Goal: Task Accomplishment & Management: Complete application form

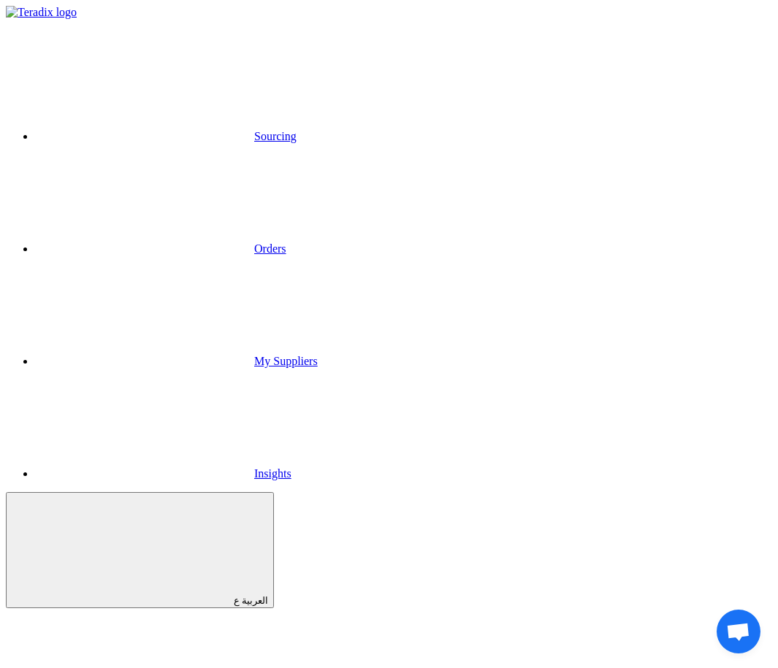
click at [100, 130] on link "Sourcing" at bounding box center [166, 136] width 262 height 12
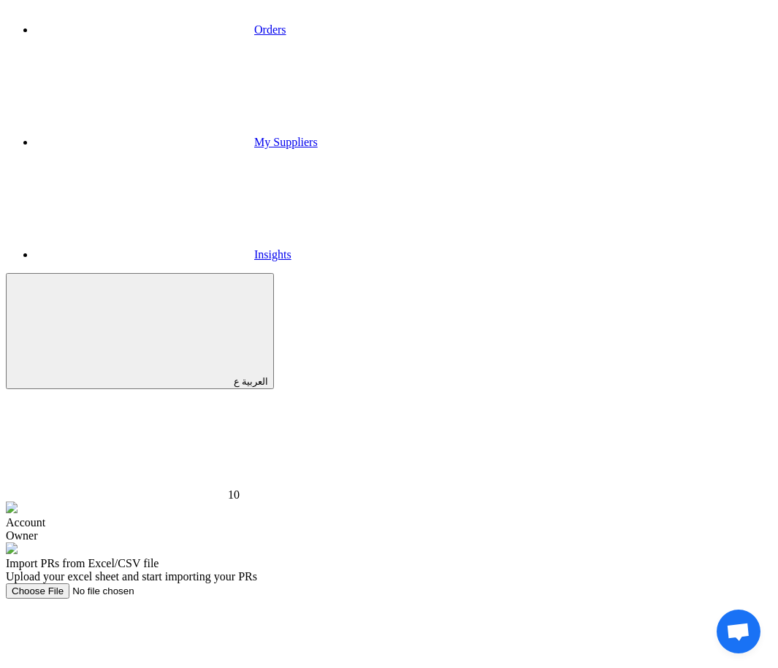
scroll to position [283, 0]
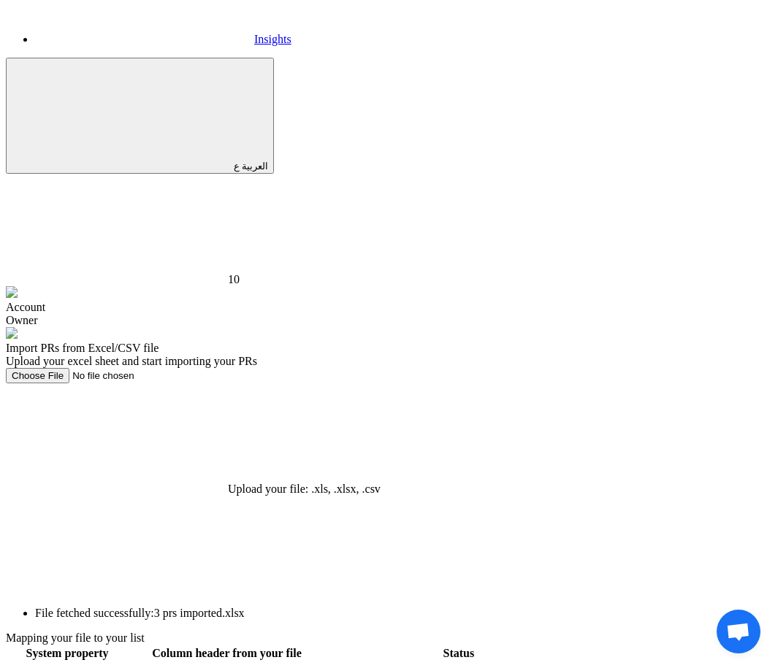
scroll to position [449, 0]
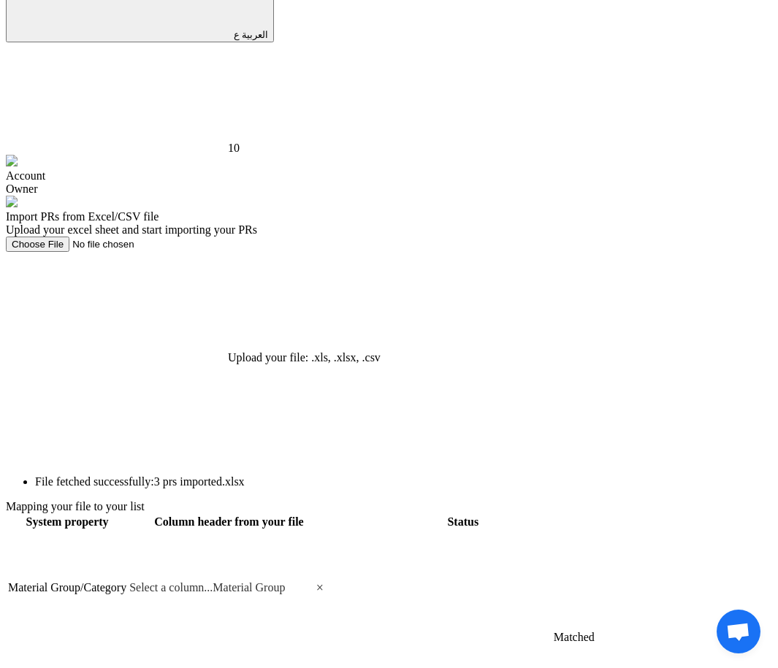
scroll to position [571, 0]
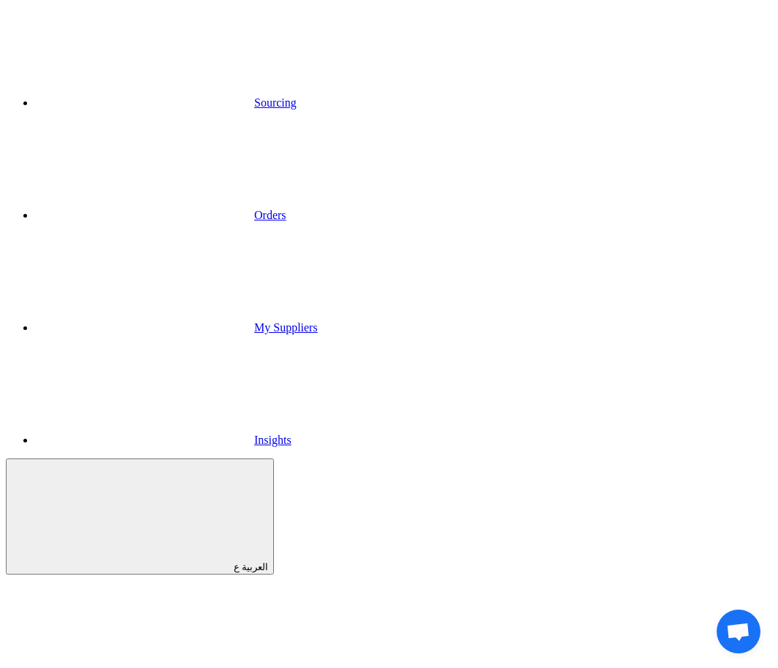
scroll to position [42, 0]
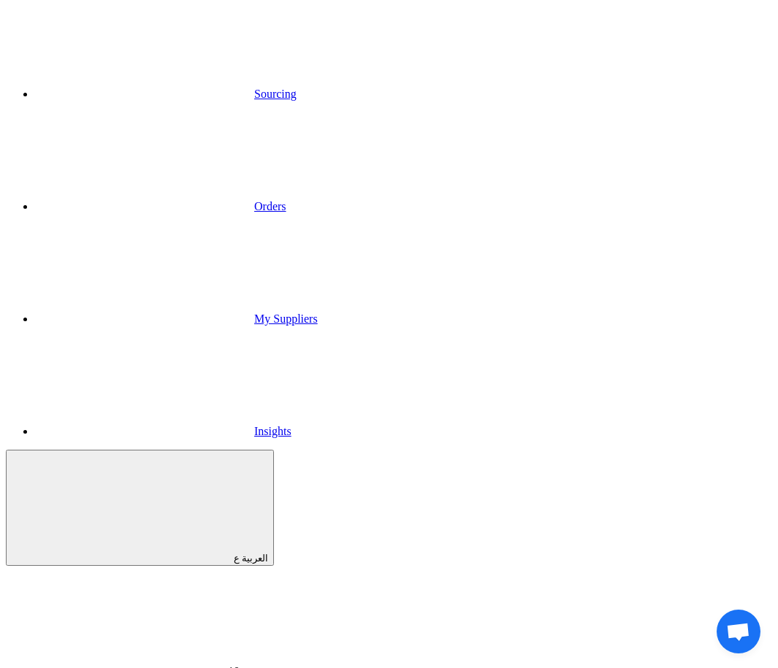
drag, startPoint x: 313, startPoint y: 365, endPoint x: 32, endPoint y: 347, distance: 281.1
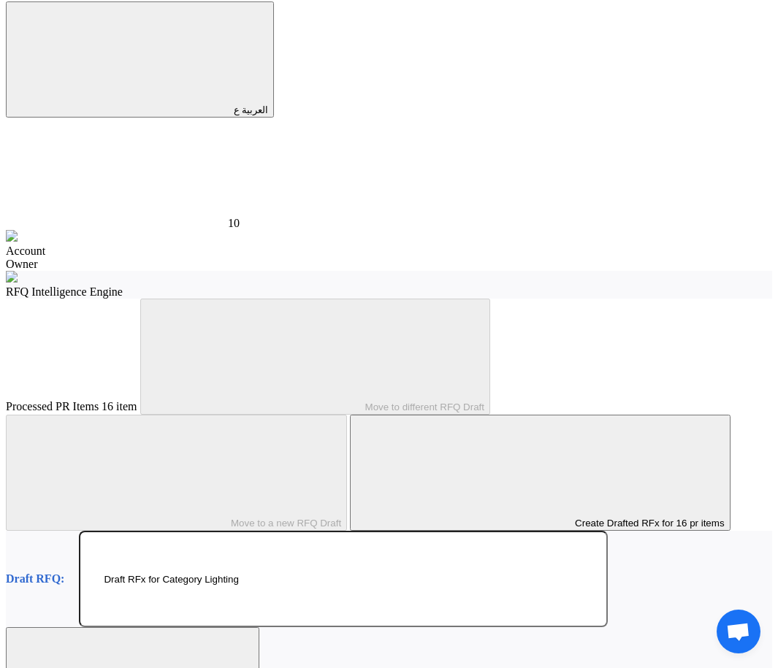
scroll to position [0, 0]
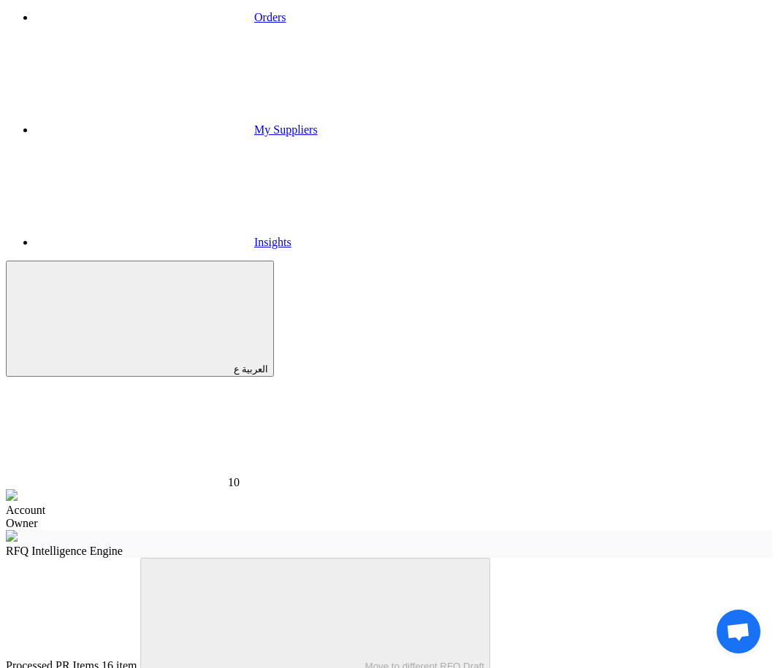
checkbox input "true"
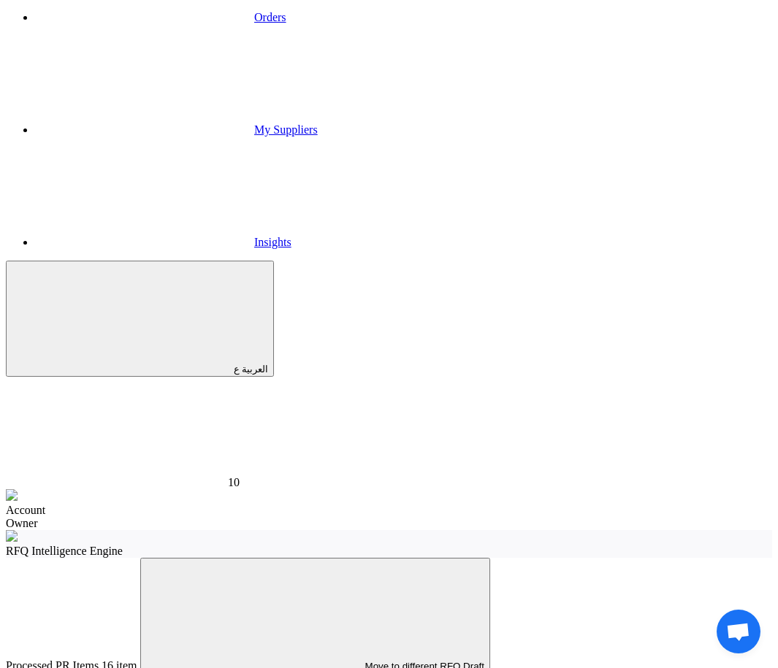
checkbox input "true"
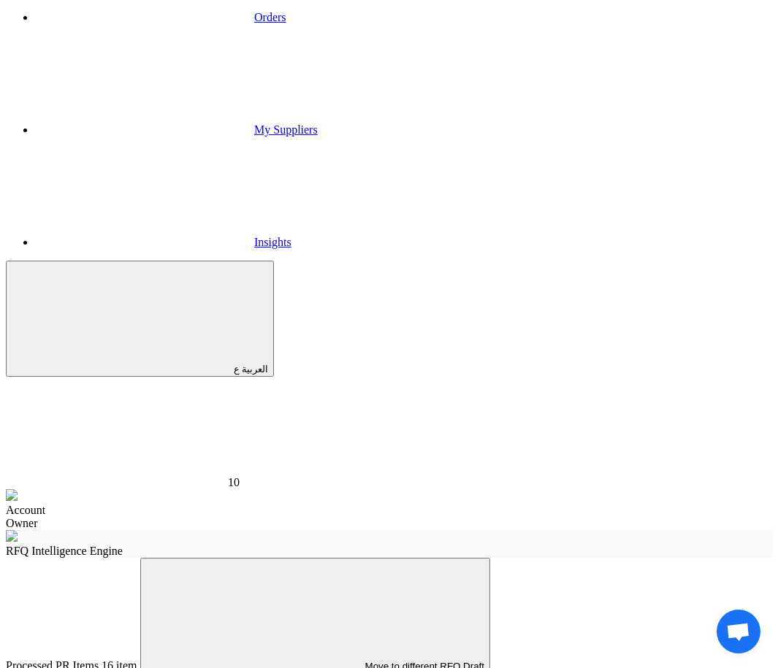
checkbox input "true"
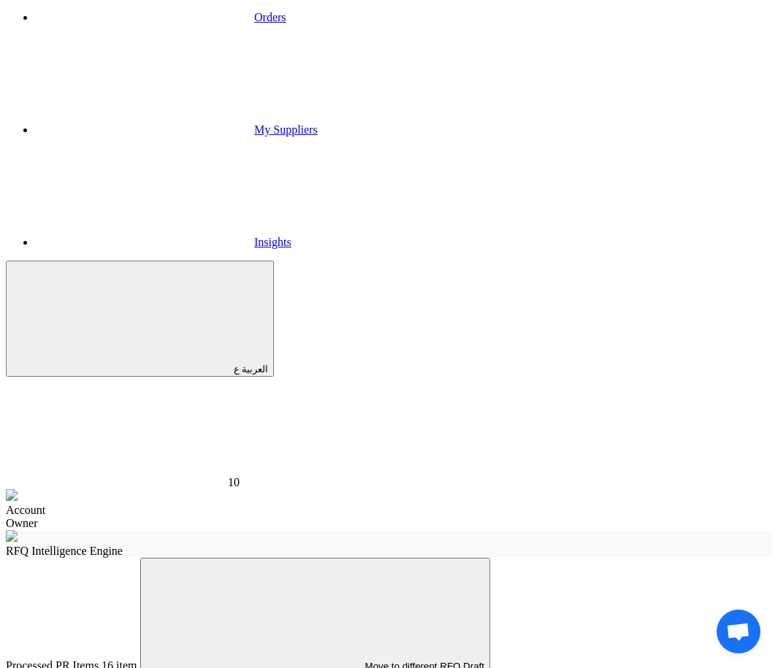
checkbox input "true"
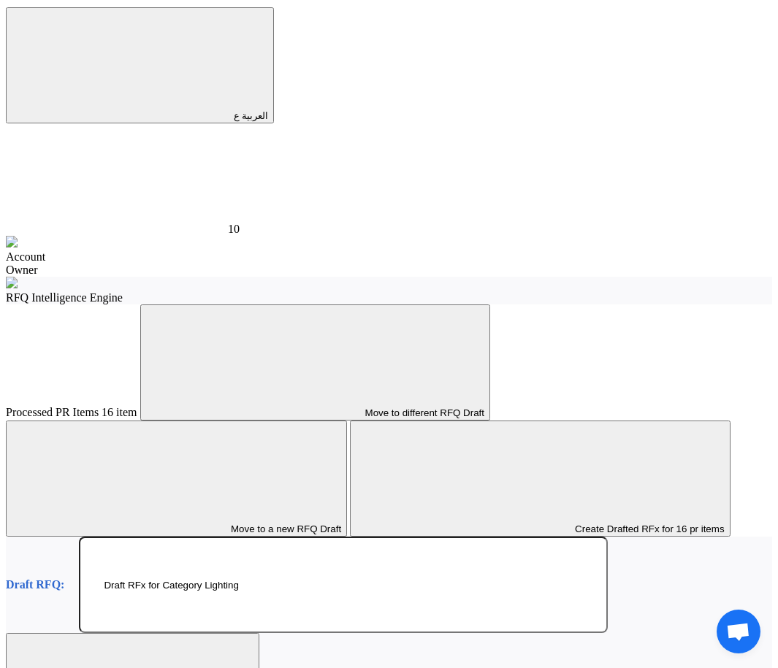
scroll to position [548, 0]
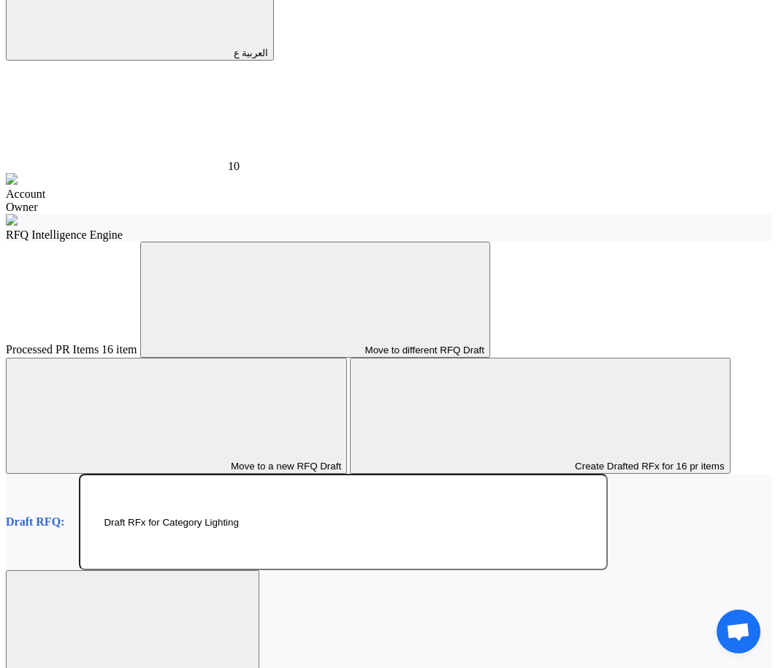
checkbox input "true"
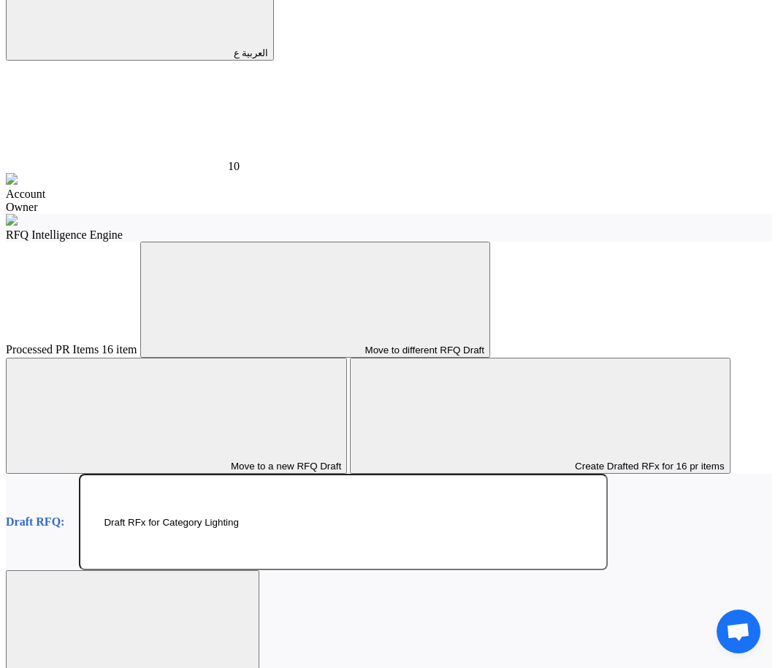
checkbox input "true"
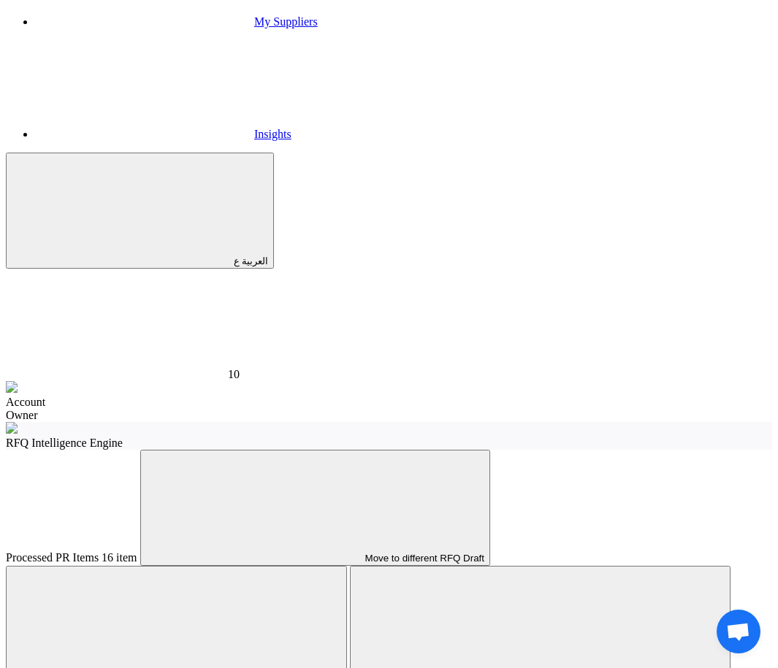
scroll to position [96, 0]
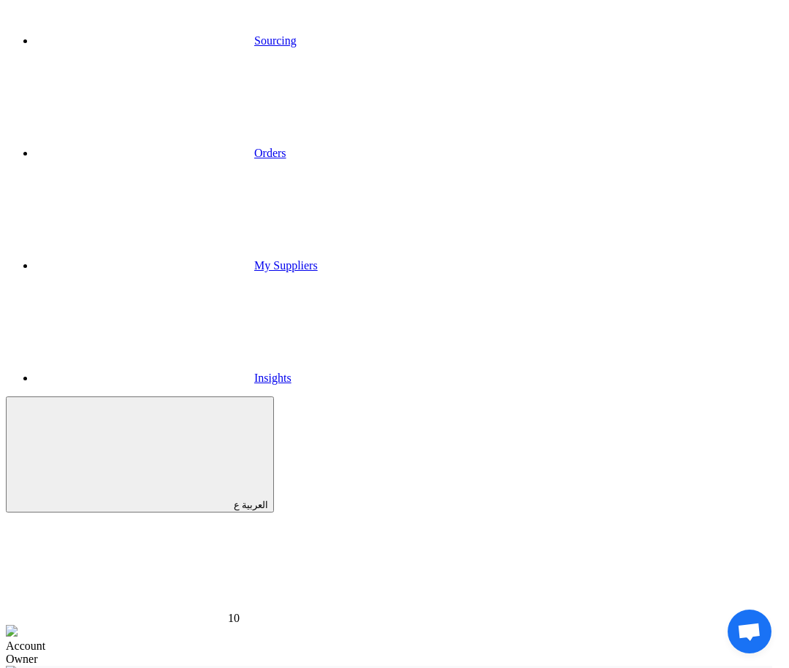
paste input "Draft RFx for Category Lighting"
type input "Draft RFx for Category Lighting 2"
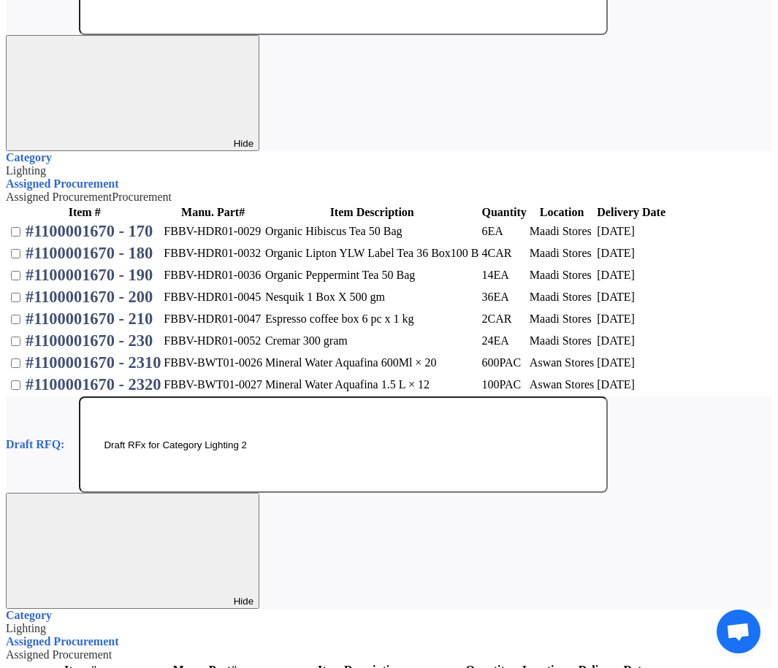
scroll to position [1073, 0]
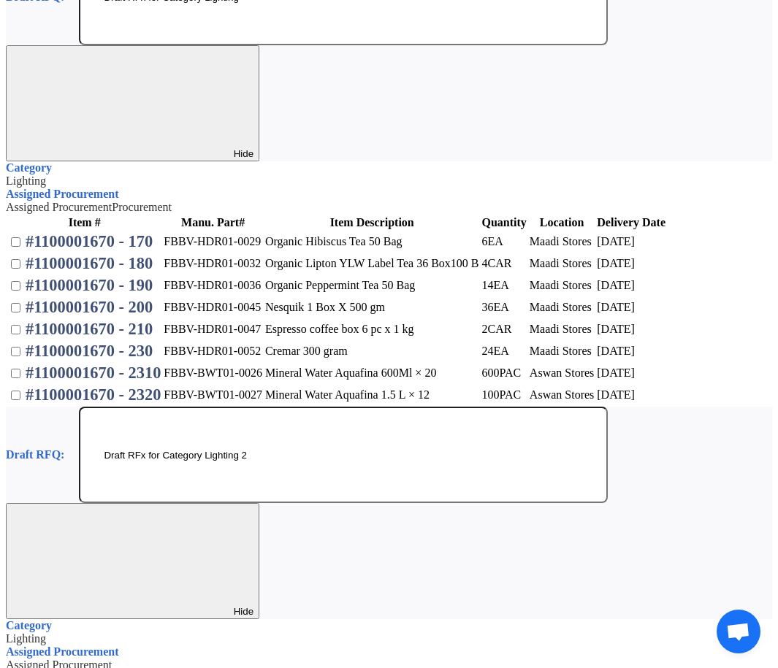
click at [413, 660] on input "text" at bounding box center [390, 666] width 769 height 12
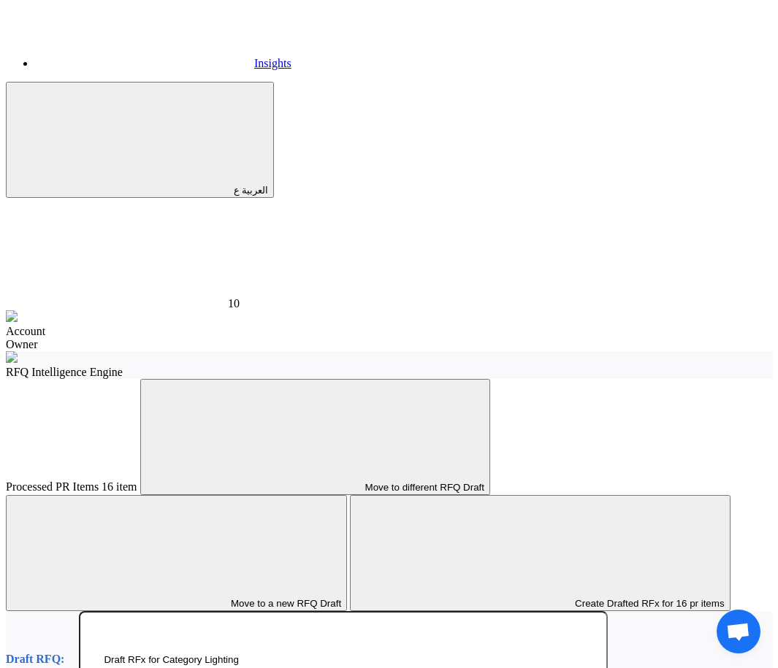
scroll to position [0, 0]
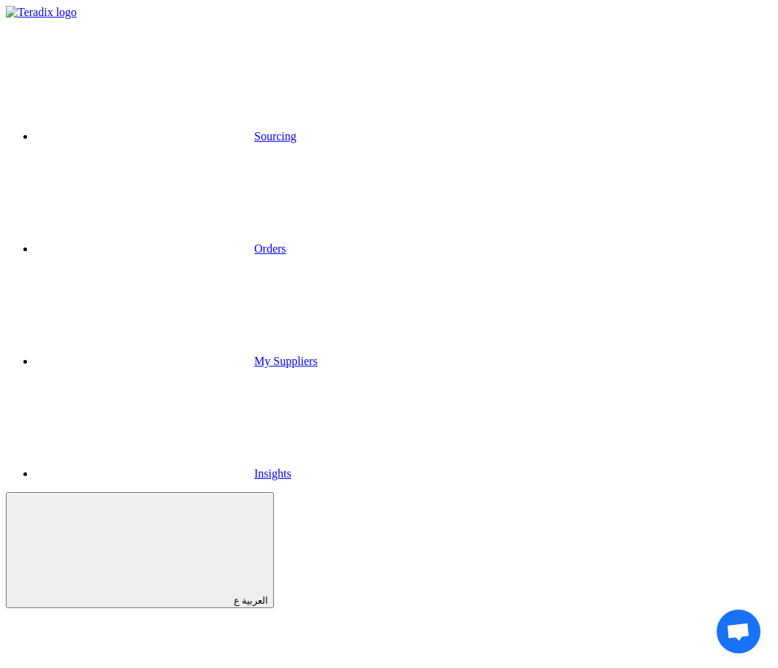
copy div "1100001670"
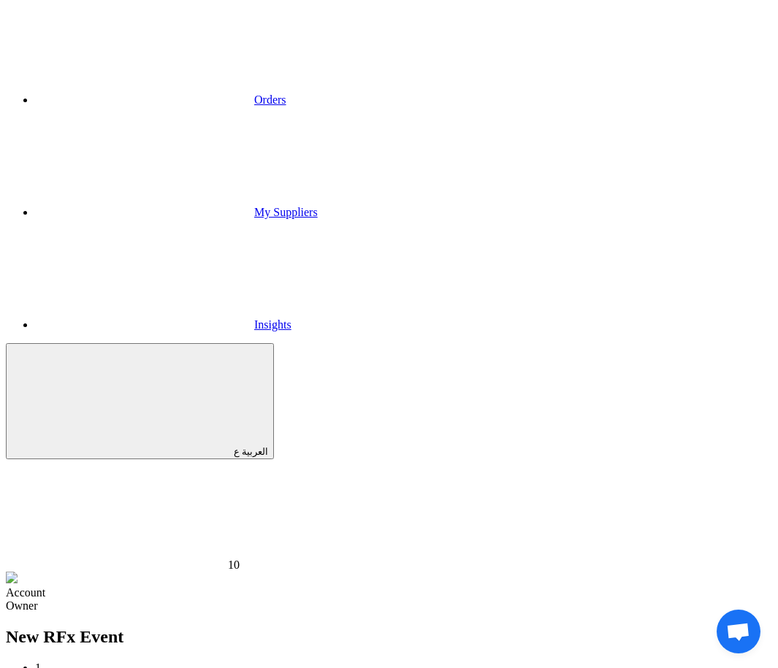
scroll to position [175, 0]
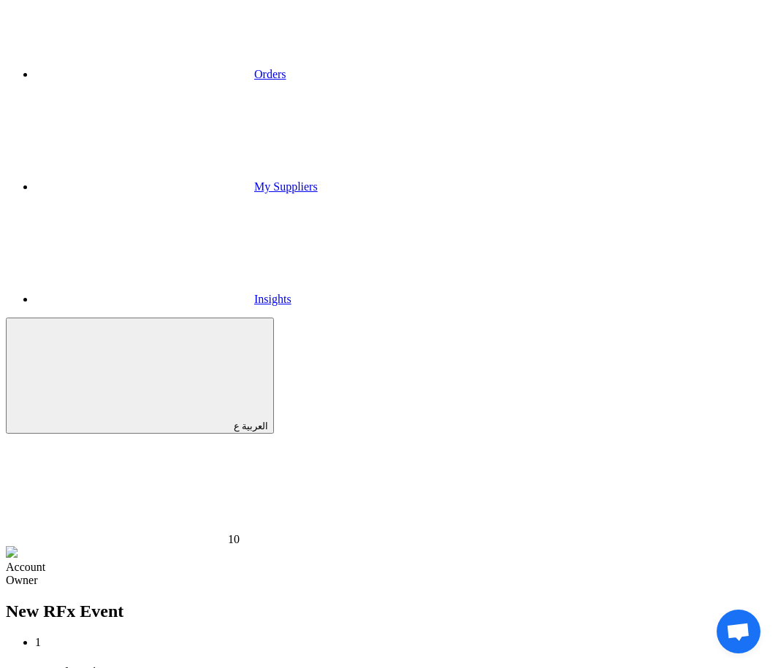
type input "8/31/2025"
type input "11"
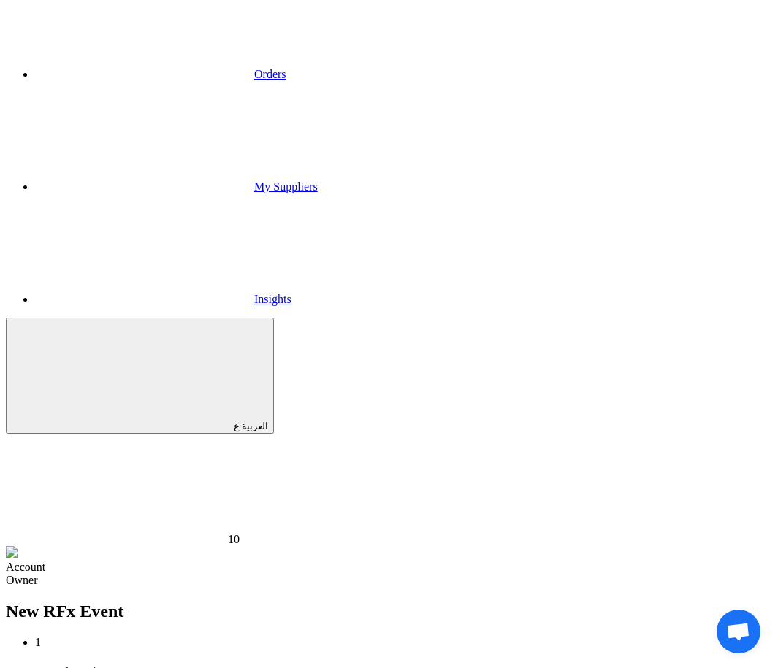
type input "01"
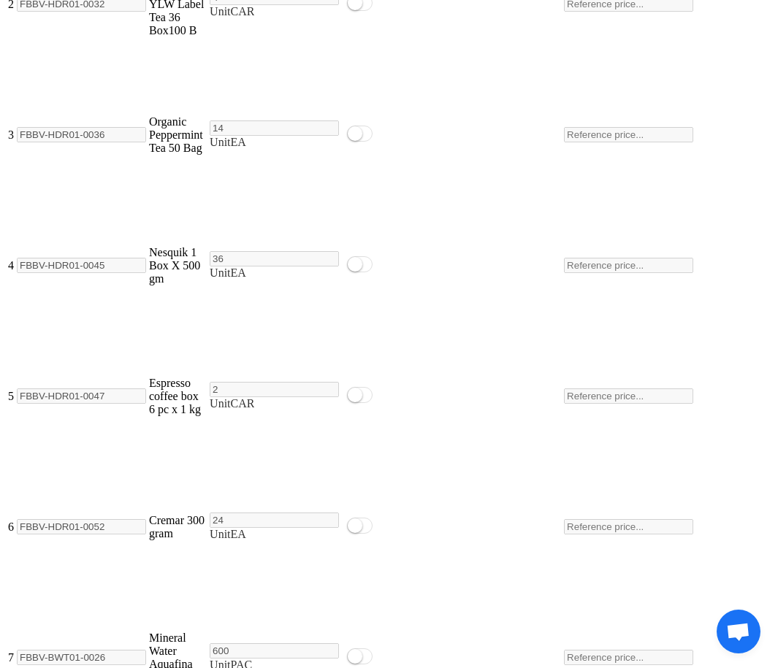
scroll to position [2025, 0]
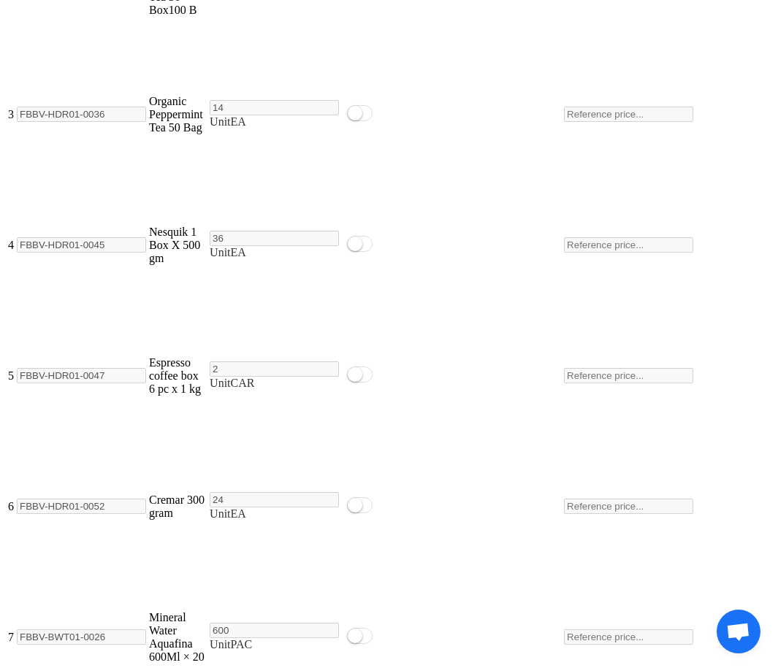
click at [348, 297] on form "Basic Information RFx Title Draft RFx for Category Lighting RFx Type Normal RFQ…" at bounding box center [389, 457] width 766 height 2888
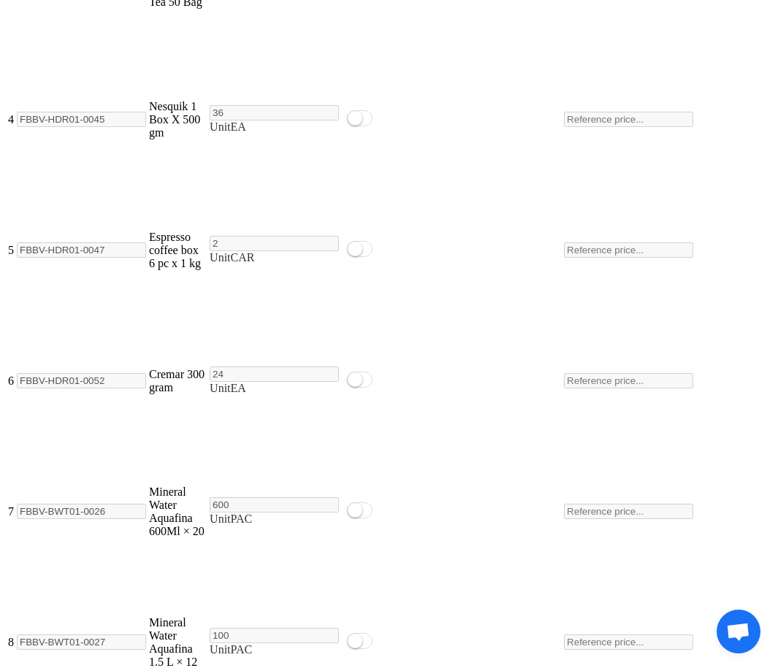
scroll to position [2170, 0]
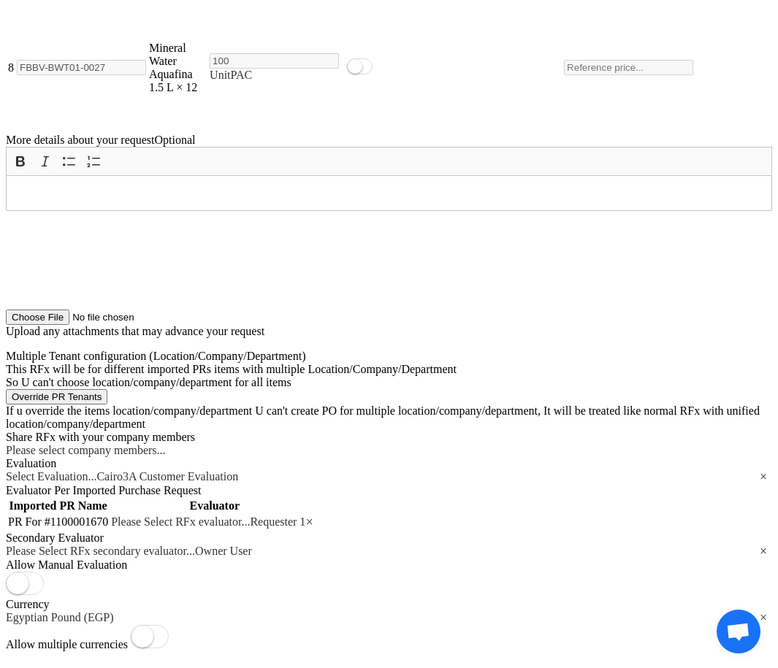
scroll to position [2740, 0]
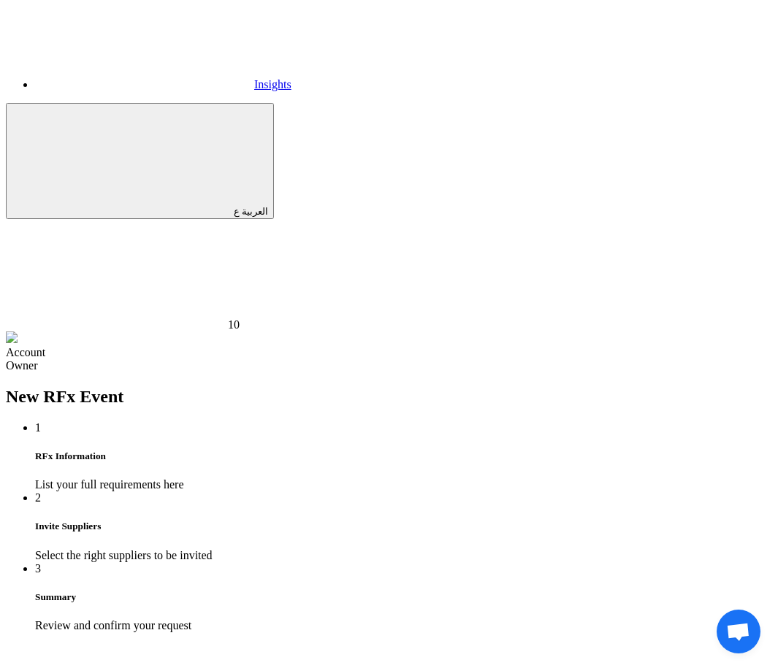
scroll to position [424, 0]
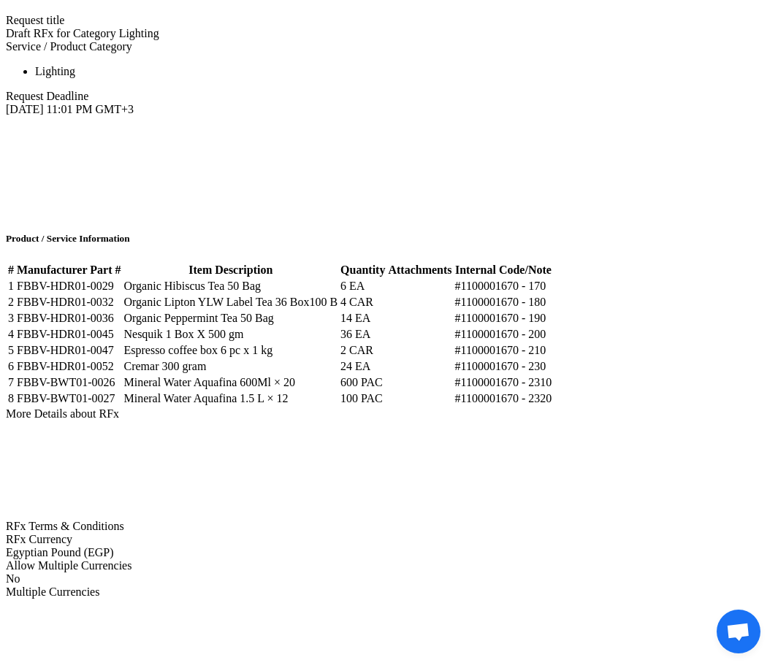
scroll to position [1164, 0]
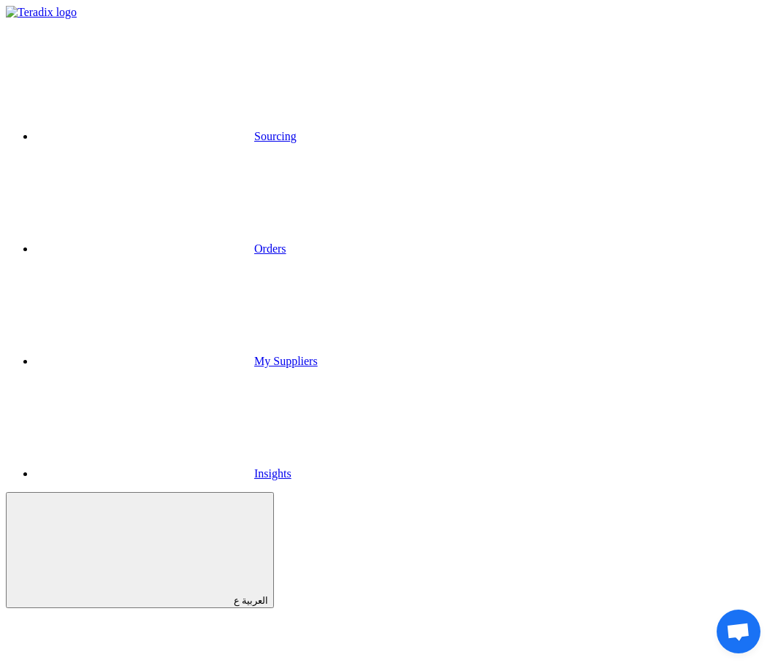
click at [107, 130] on link "Sourcing" at bounding box center [166, 136] width 262 height 12
